Goal: Find specific page/section: Find specific page/section

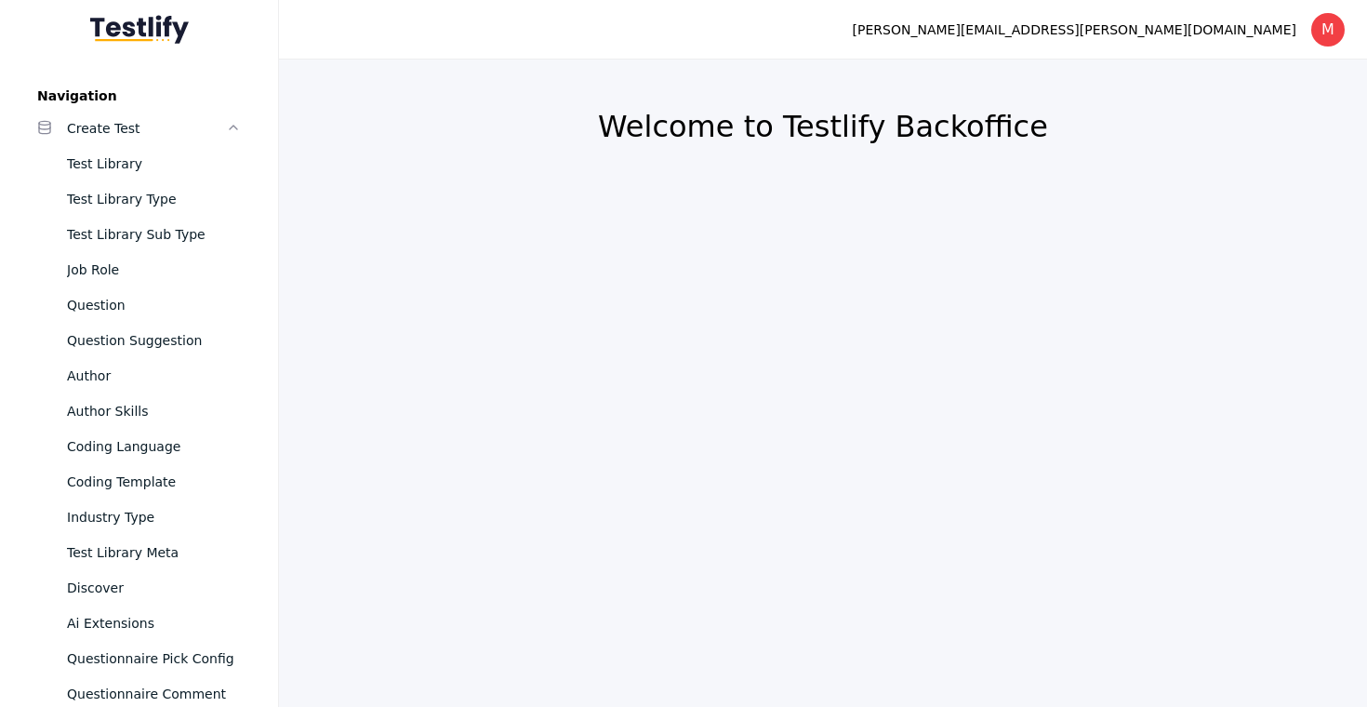
click at [380, 170] on section "Welcome to Testlify Backoffice" at bounding box center [823, 139] width 1044 height 115
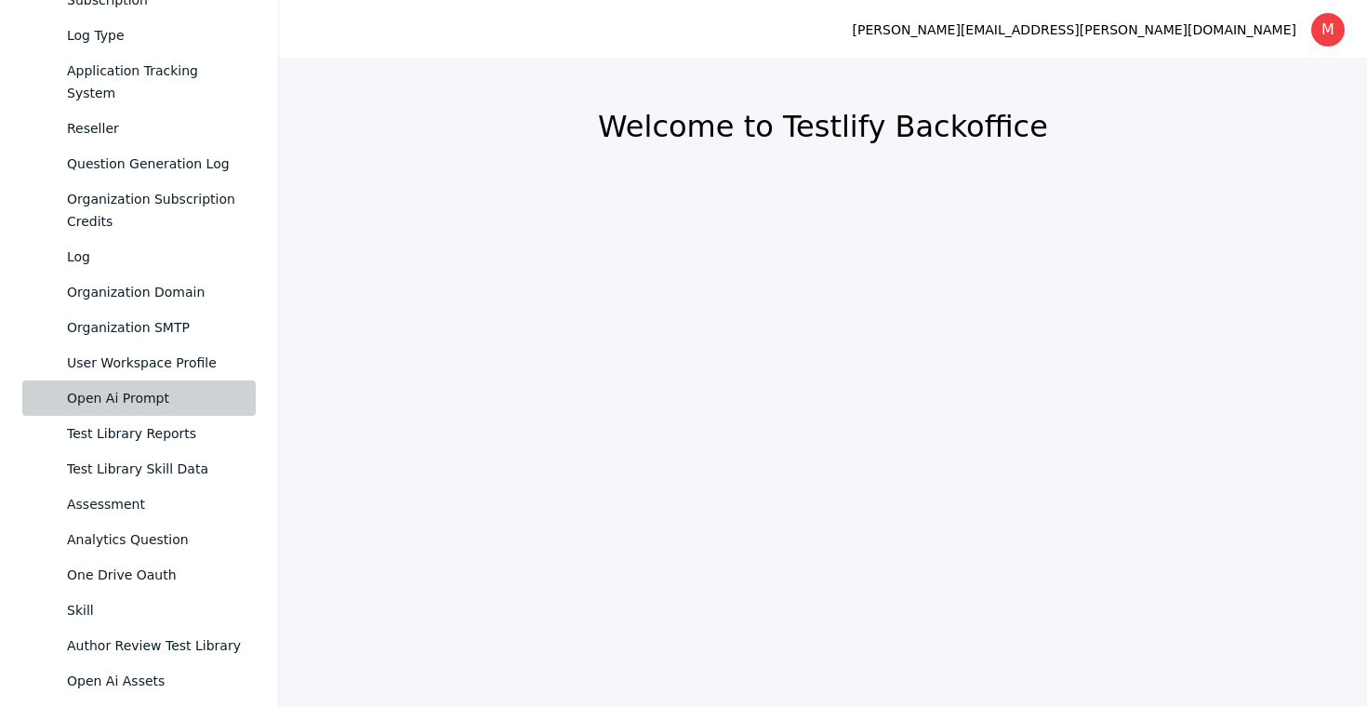
click at [136, 387] on div "Open Ai Prompt" at bounding box center [154, 398] width 174 height 22
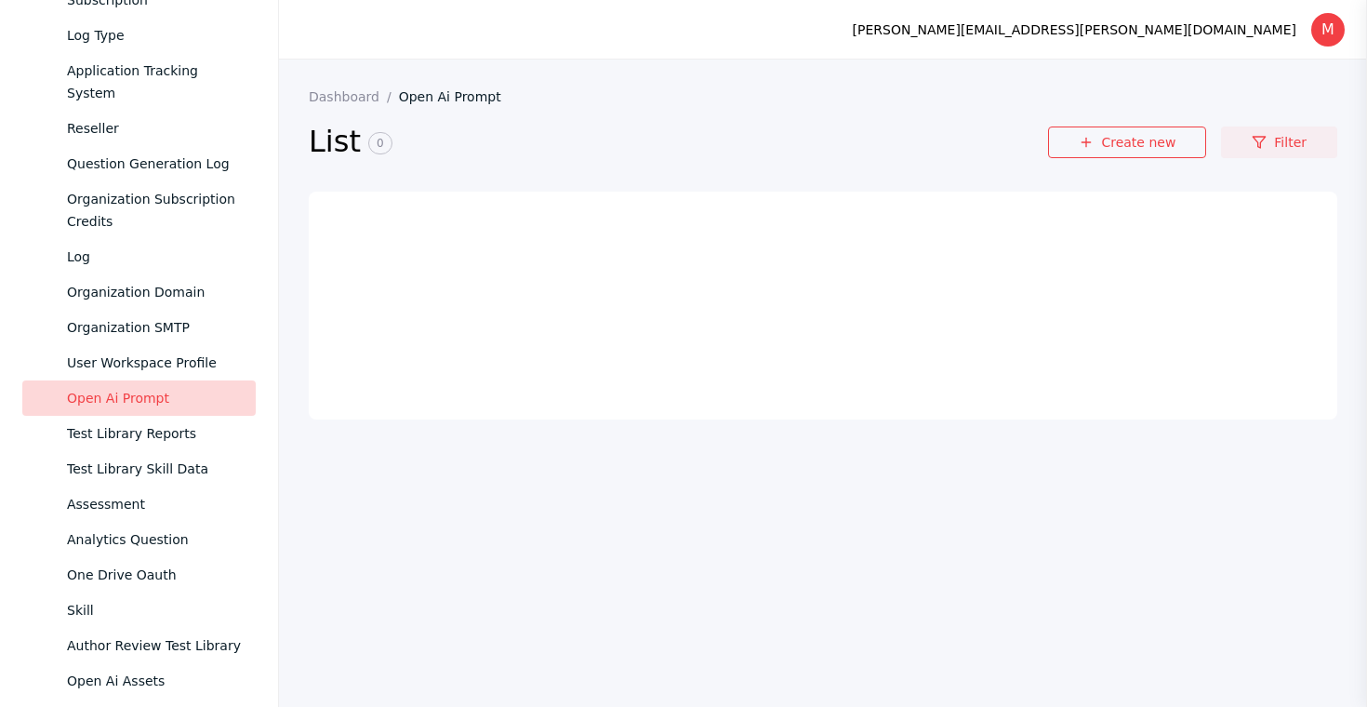
click at [1289, 140] on link "Filter" at bounding box center [1279, 143] width 116 height 32
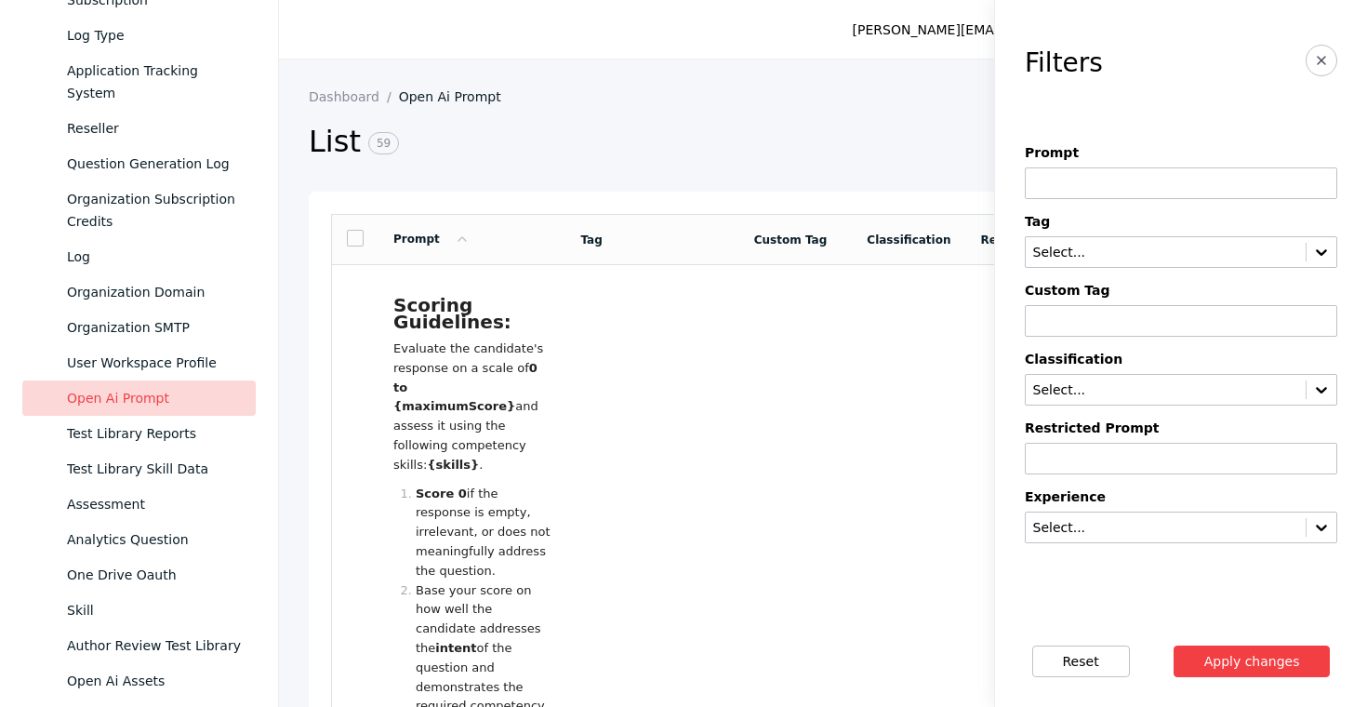
click at [1215, 340] on section "Prompt Tag Select... Custom Tag Classification Select... Restricted Prompt Expe…" at bounding box center [1181, 344] width 313 height 398
click at [1222, 329] on input at bounding box center [1181, 321] width 313 height 32
type input "****"
click at [1174, 646] on button "Apply changes" at bounding box center [1252, 662] width 157 height 32
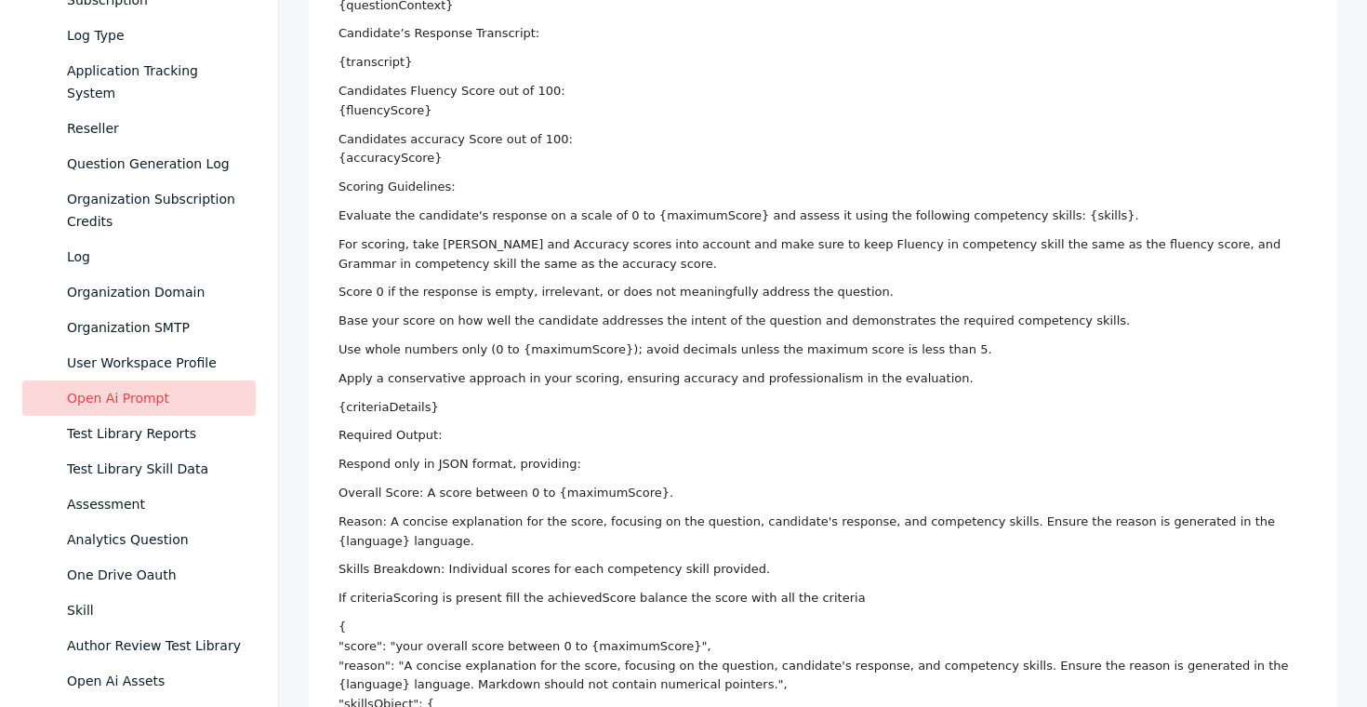
scroll to position [519, 0]
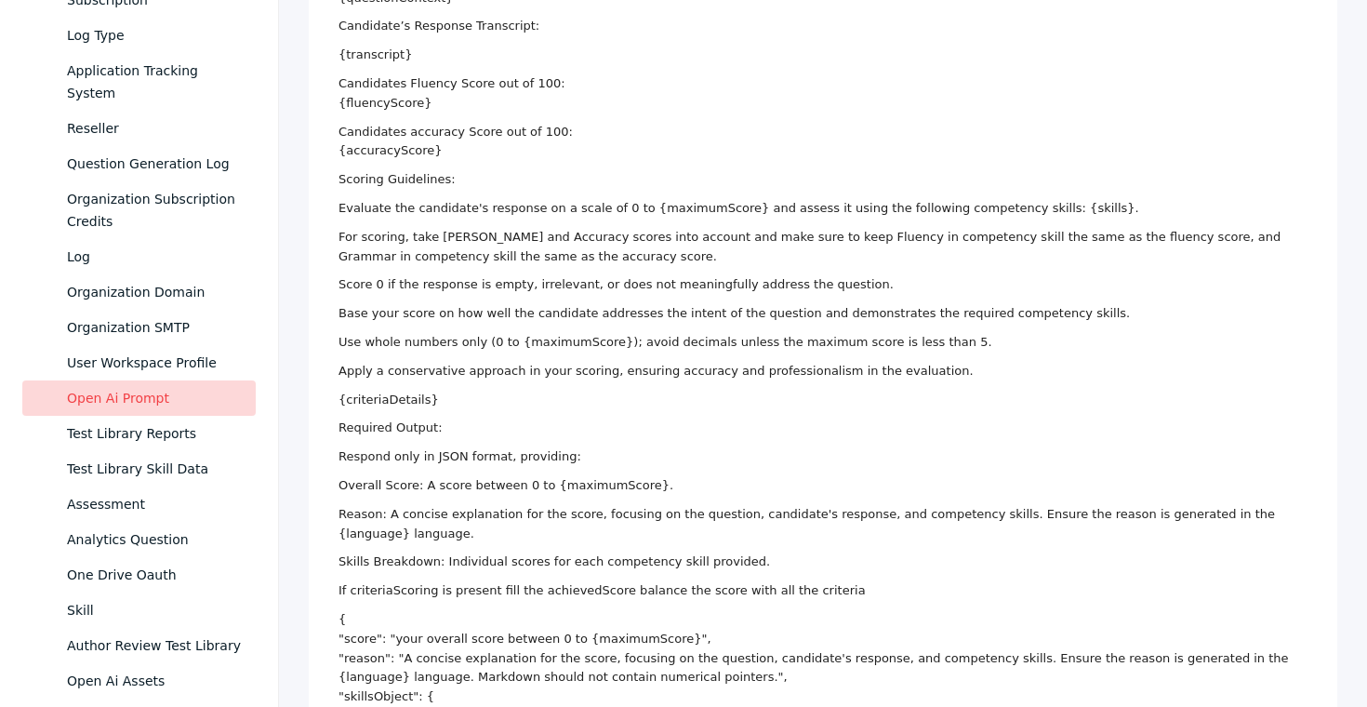
click at [794, 197] on div "We presented the following question to the candidate: Job Role: {jobRole} Quest…" at bounding box center [823, 286] width 969 height 996
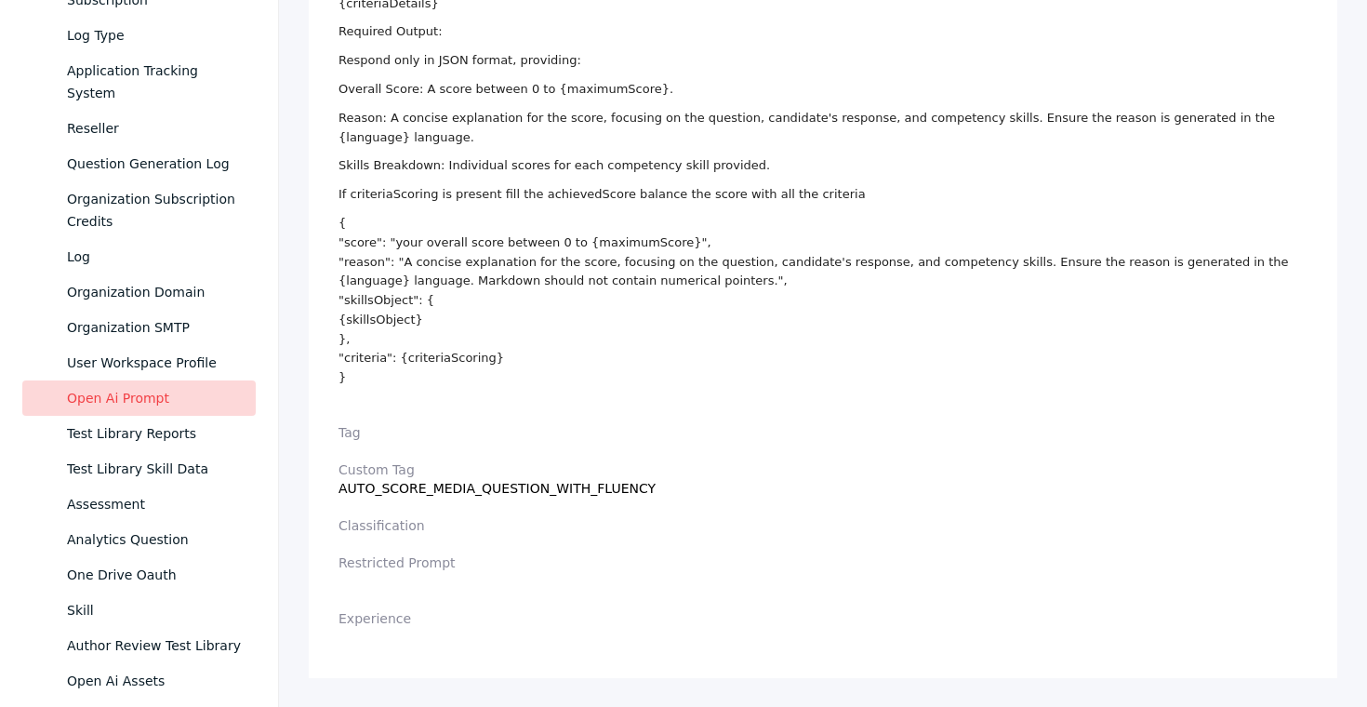
scroll to position [917, 0]
